Goal: Information Seeking & Learning: Learn about a topic

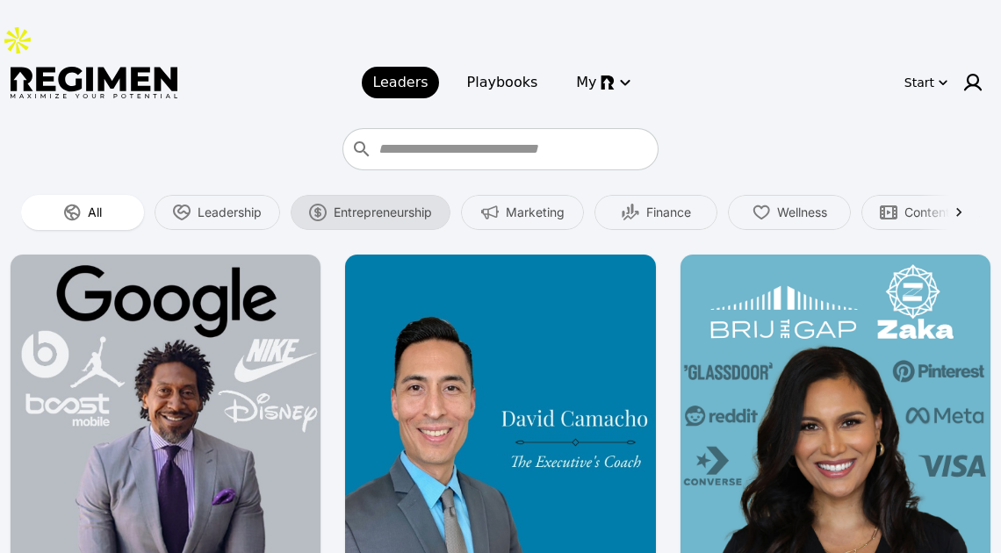
click at [400, 195] on div "Entrepreneurship" at bounding box center [371, 212] width 160 height 35
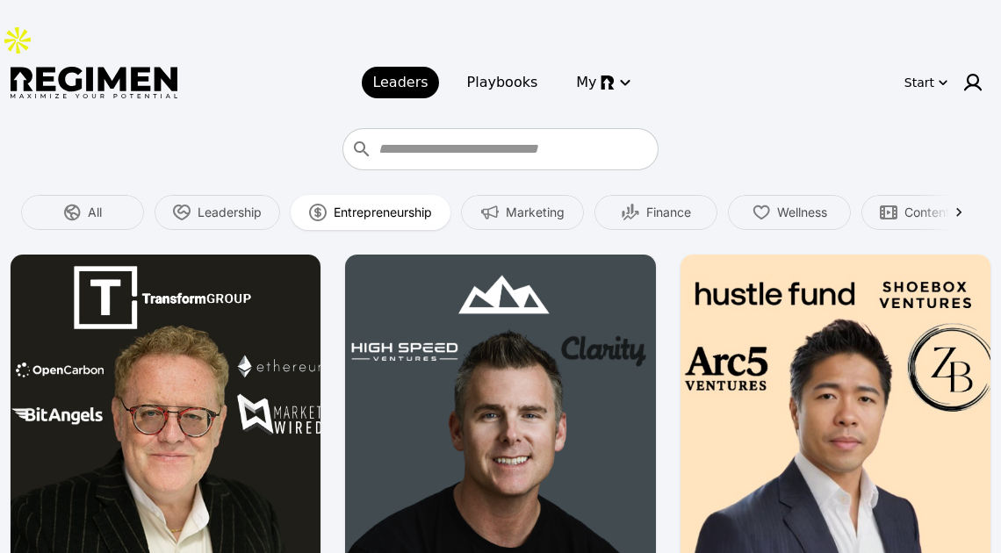
click at [359, 204] on span "Entrepreneurship" at bounding box center [383, 213] width 98 height 18
click at [522, 204] on span "Marketing" at bounding box center [535, 213] width 59 height 18
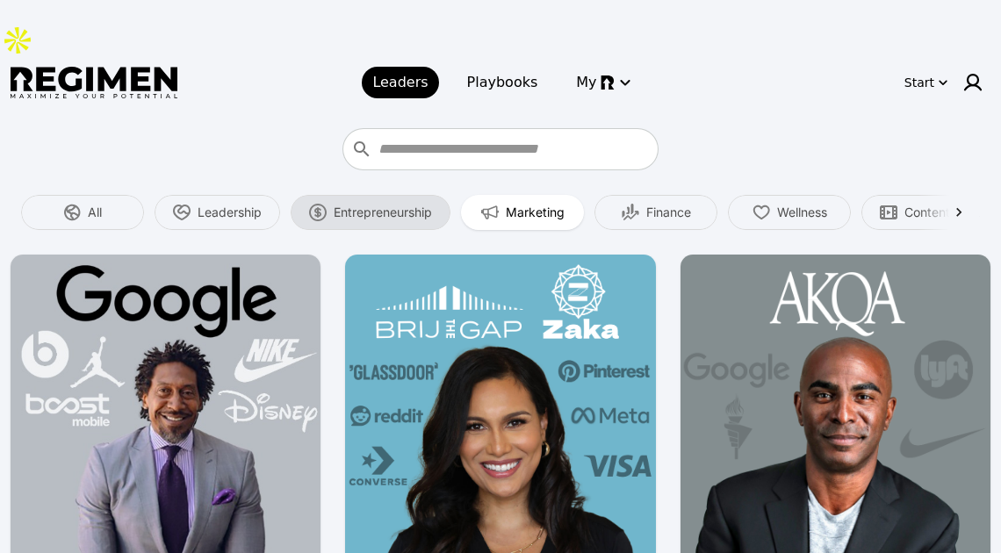
click at [365, 204] on span "Entrepreneurship" at bounding box center [383, 213] width 98 height 18
